Goal: Understand process/instructions

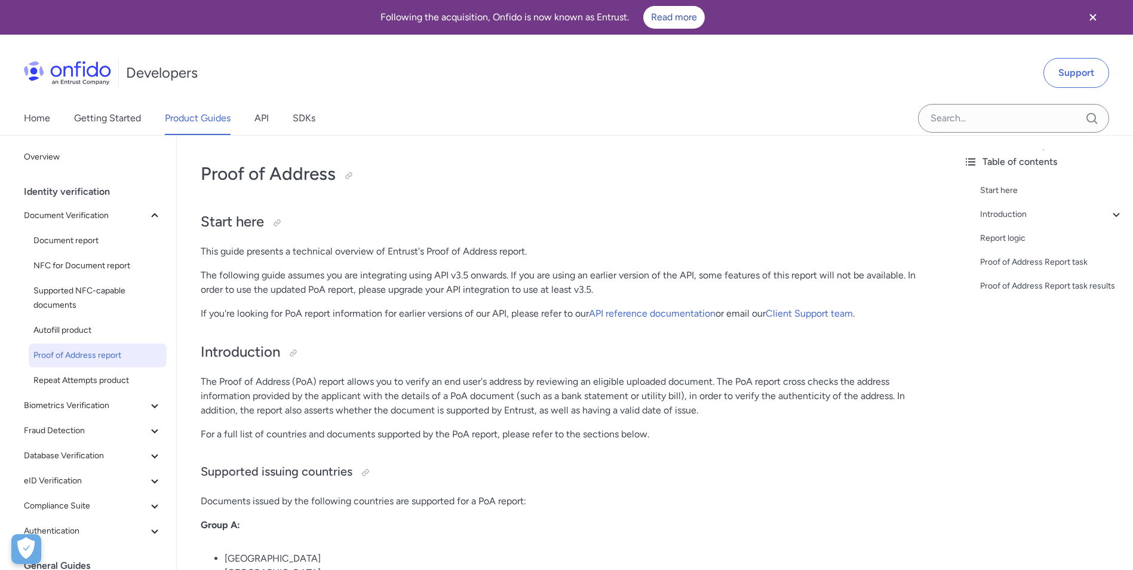
drag, startPoint x: 682, startPoint y: 20, endPoint x: 620, endPoint y: 155, distance: 147.7
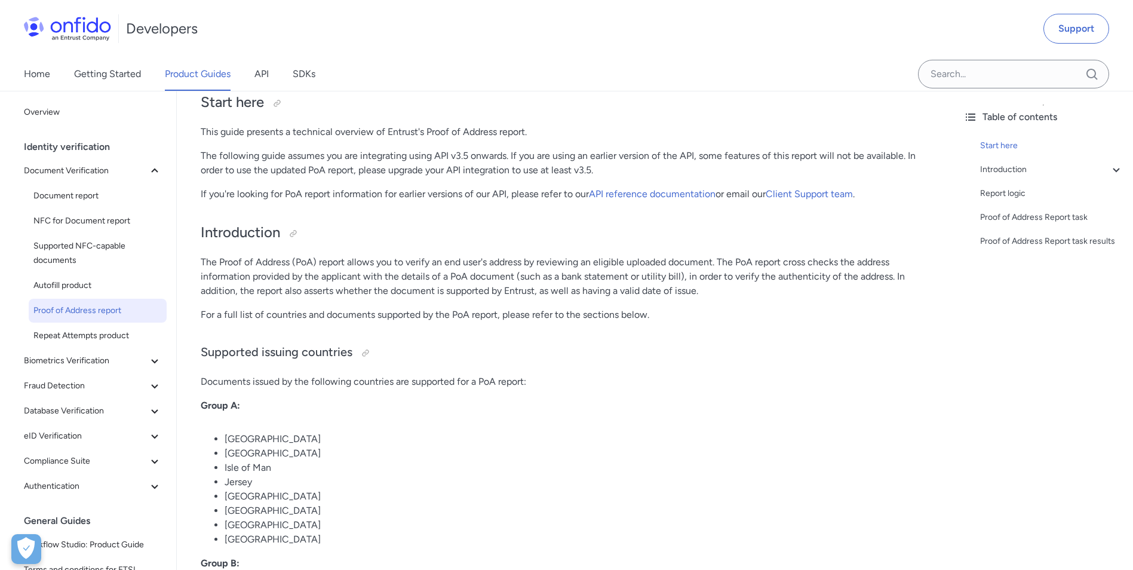
scroll to position [358, 0]
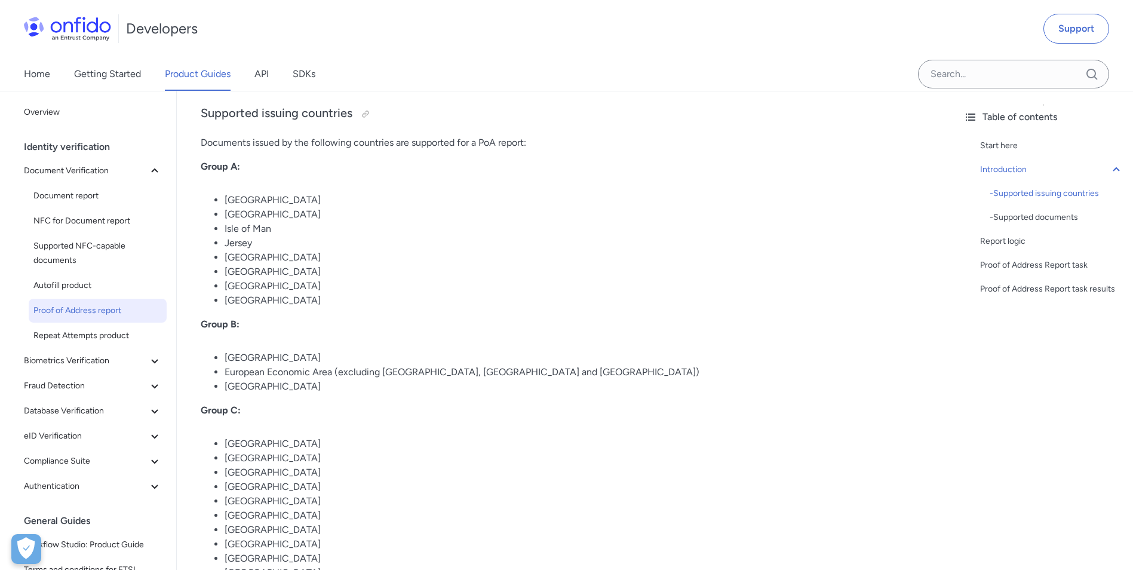
click at [740, 356] on li "[GEOGRAPHIC_DATA]" at bounding box center [576, 357] width 705 height 14
drag, startPoint x: 307, startPoint y: 301, endPoint x: 214, endPoint y: 297, distance: 93.2
click at [224, 297] on li "[GEOGRAPHIC_DATA]" at bounding box center [576, 300] width 705 height 14
drag, startPoint x: 214, startPoint y: 297, endPoint x: 613, endPoint y: 387, distance: 408.3
click at [613, 387] on li "[GEOGRAPHIC_DATA]" at bounding box center [576, 386] width 705 height 14
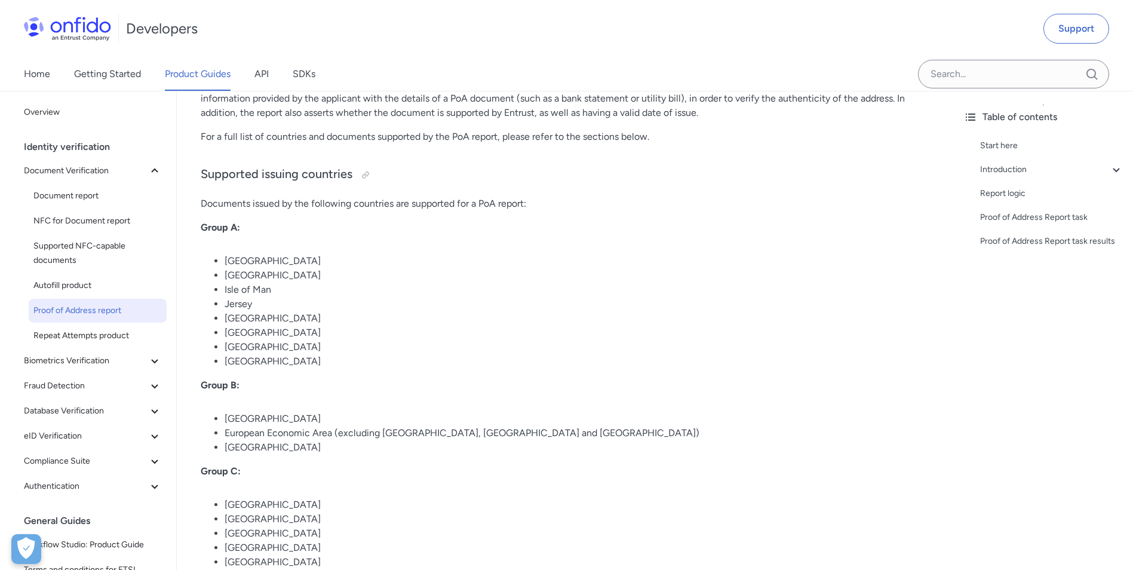
scroll to position [418, 0]
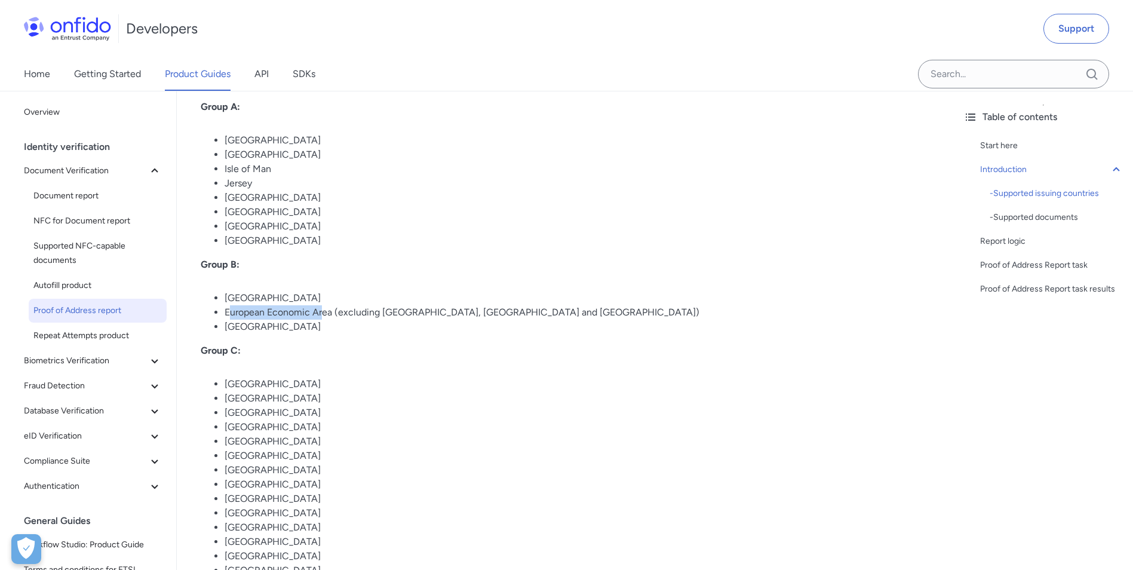
drag, startPoint x: 230, startPoint y: 312, endPoint x: 327, endPoint y: 312, distance: 96.1
click at [327, 312] on li "European Economic Area (excluding [GEOGRAPHIC_DATA], [GEOGRAPHIC_DATA] and [GEO…" at bounding box center [576, 312] width 705 height 14
drag, startPoint x: 327, startPoint y: 312, endPoint x: 375, endPoint y: 374, distance: 78.2
drag, startPoint x: 226, startPoint y: 300, endPoint x: 422, endPoint y: 318, distance: 197.2
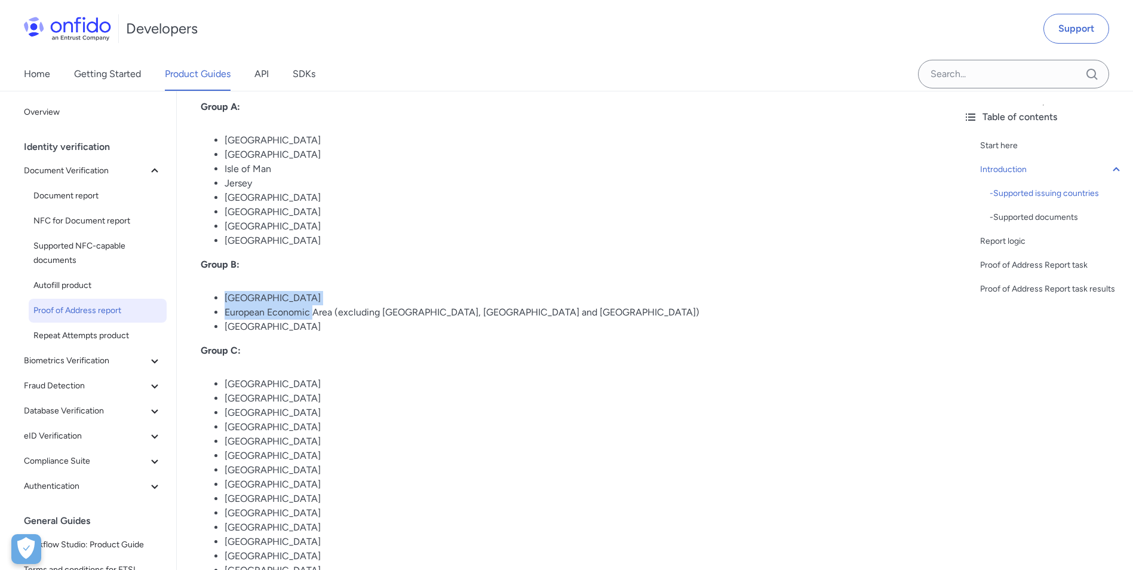
click at [418, 318] on ul "Canada European Economic Area (excluding [GEOGRAPHIC_DATA], [GEOGRAPHIC_DATA] a…" at bounding box center [565, 312] width 729 height 43
drag, startPoint x: 422, startPoint y: 318, endPoint x: 604, endPoint y: 396, distance: 197.6
click at [604, 396] on li "[GEOGRAPHIC_DATA]" at bounding box center [576, 398] width 705 height 14
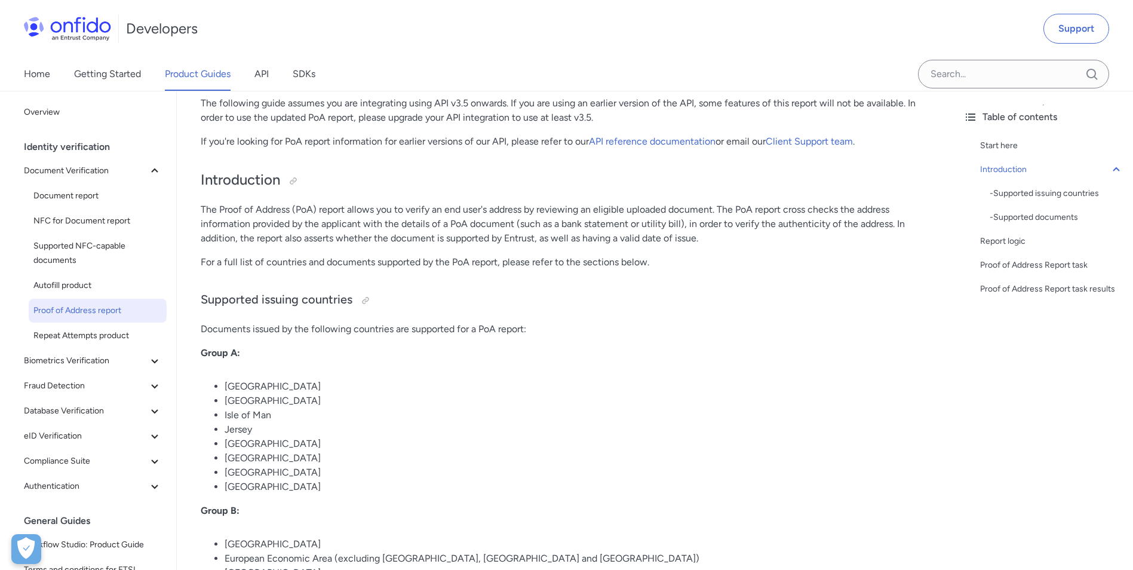
scroll to position [0, 0]
